Goal: Navigation & Orientation: Understand site structure

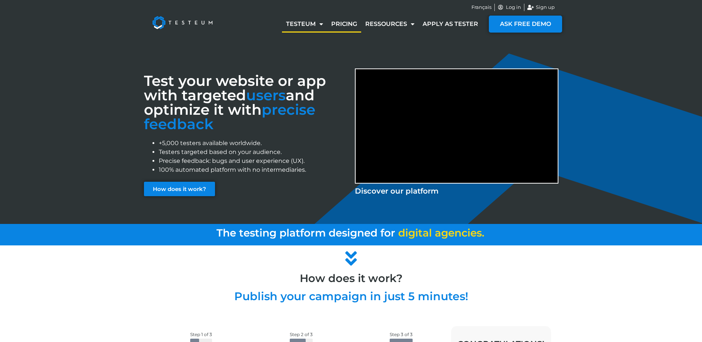
click at [341, 21] on link "Pricing" at bounding box center [344, 24] width 34 height 17
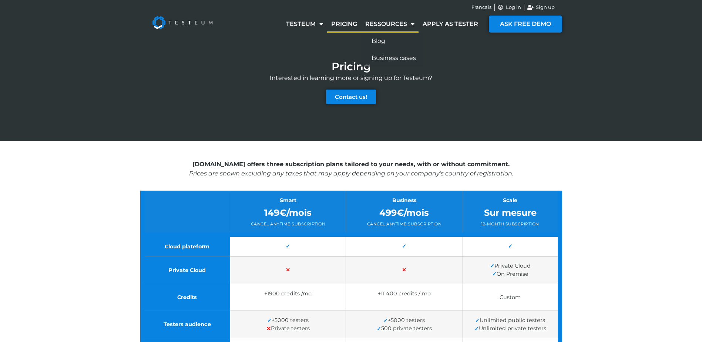
click at [393, 25] on link "Ressources" at bounding box center [389, 24] width 57 height 17
click at [312, 40] on link "How it works?" at bounding box center [312, 41] width 60 height 17
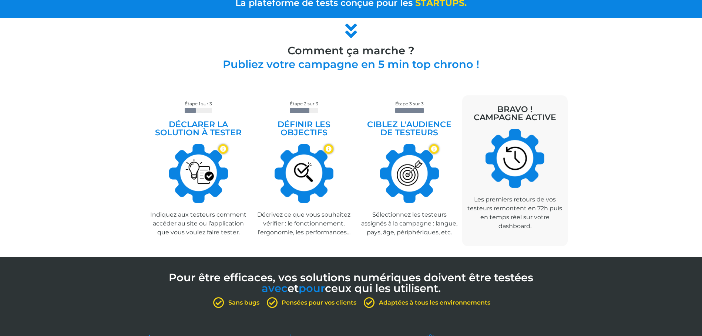
scroll to position [185, 0]
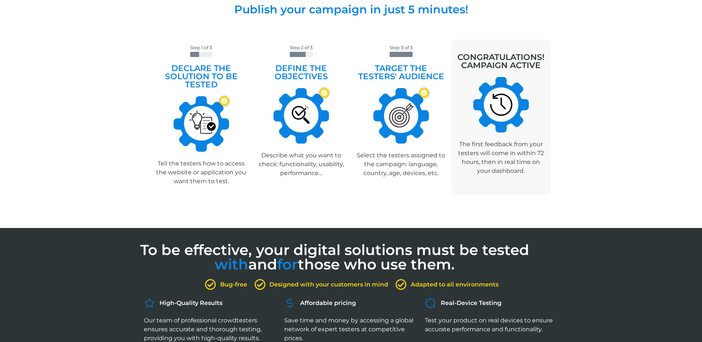
scroll to position [296, 0]
